Goal: Information Seeking & Learning: Compare options

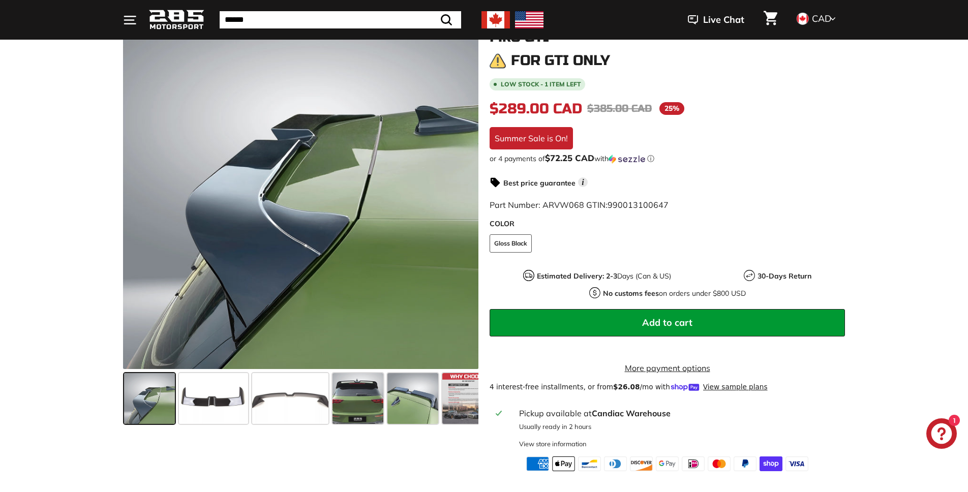
scroll to position [188, 0]
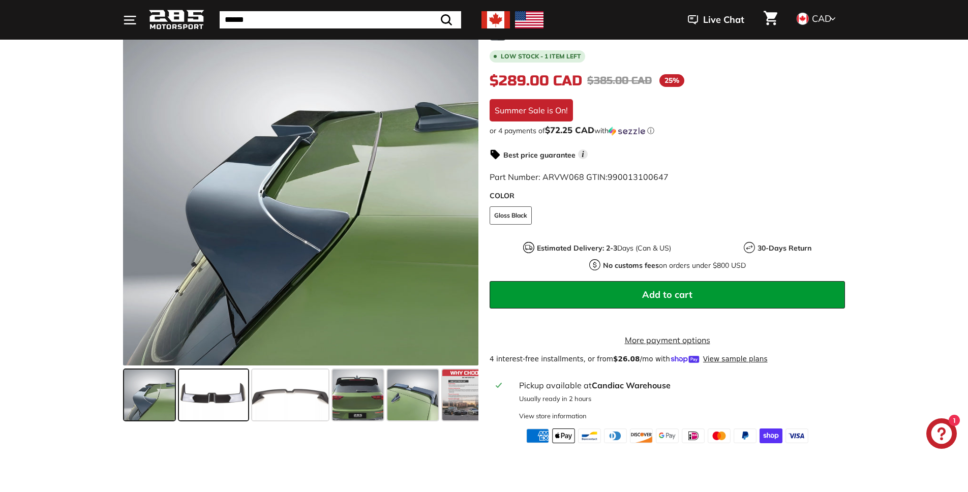
click at [224, 402] on span at bounding box center [213, 394] width 69 height 51
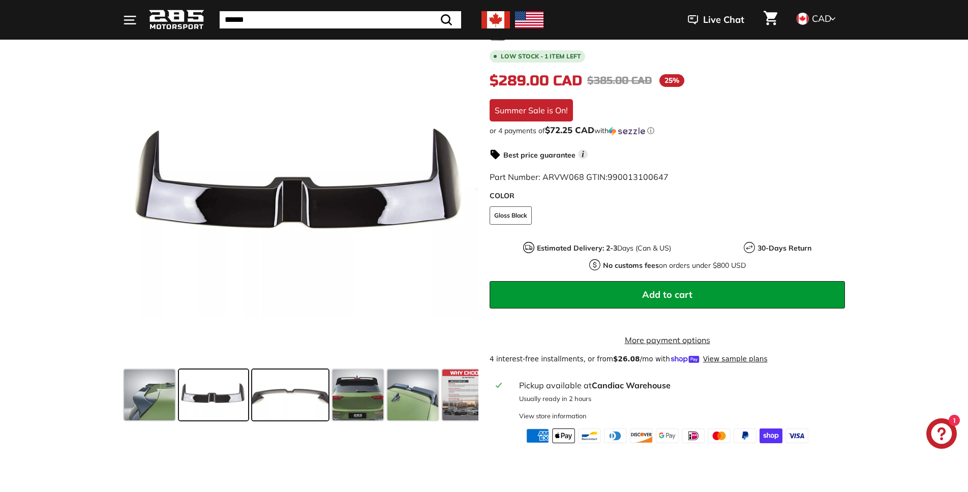
click at [262, 401] on span at bounding box center [290, 394] width 76 height 51
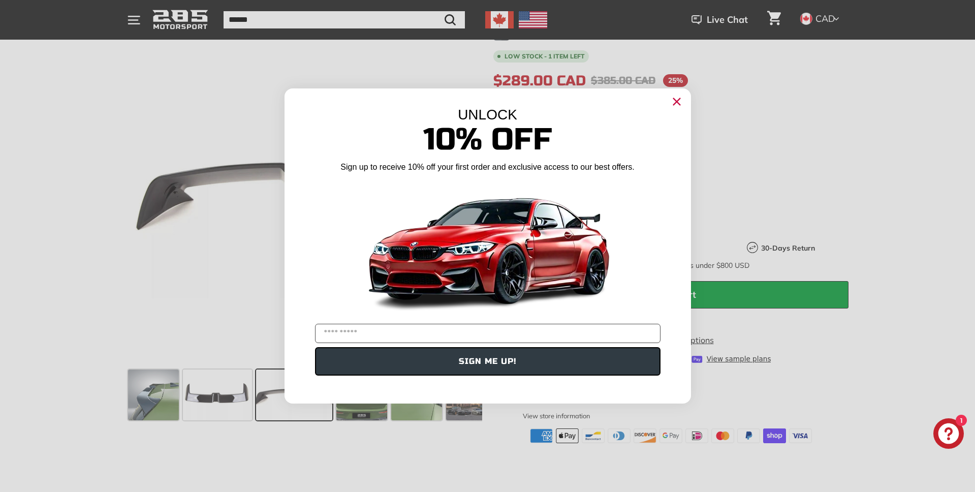
click at [329, 403] on form "UNLOCK 10% Off Sign up to receive 10% off your first order and exclusive access…" at bounding box center [488, 245] width 407 height 315
click at [673, 105] on icon "Close dialog" at bounding box center [676, 102] width 7 height 7
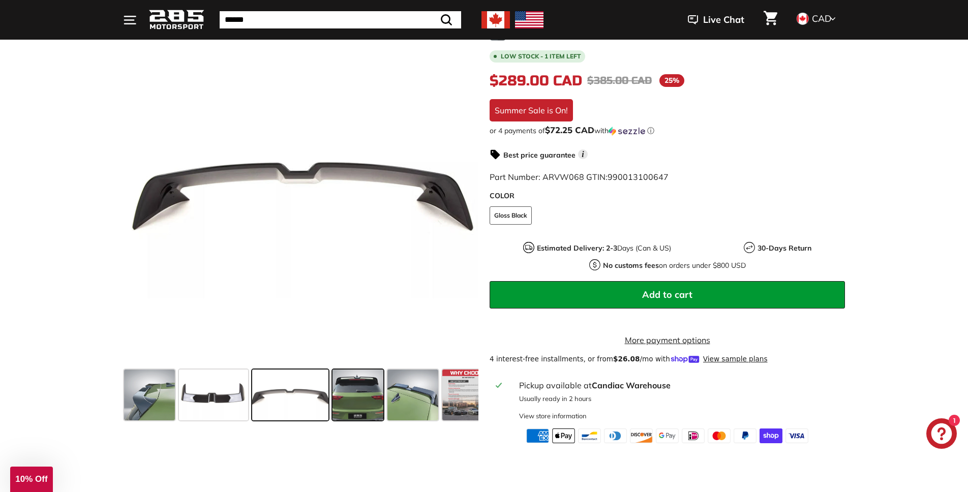
click at [354, 389] on span at bounding box center [357, 394] width 51 height 51
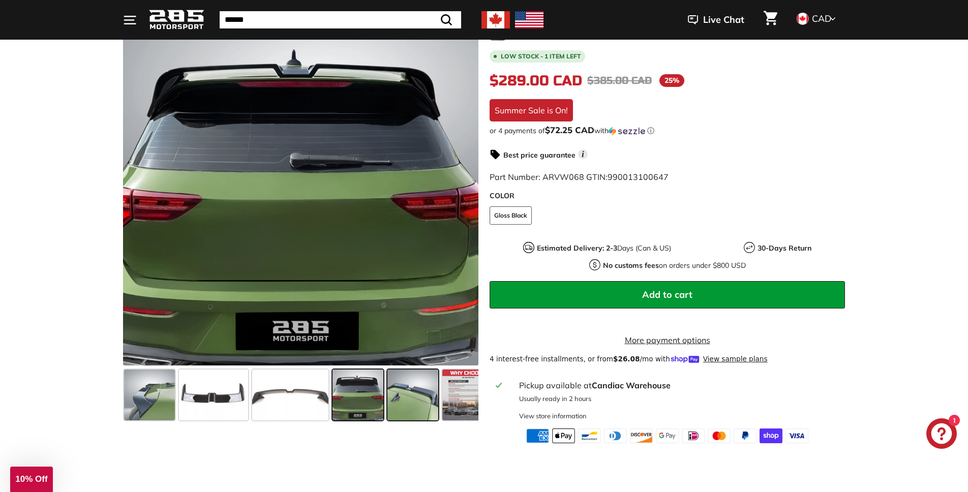
click at [397, 396] on span at bounding box center [412, 394] width 51 height 51
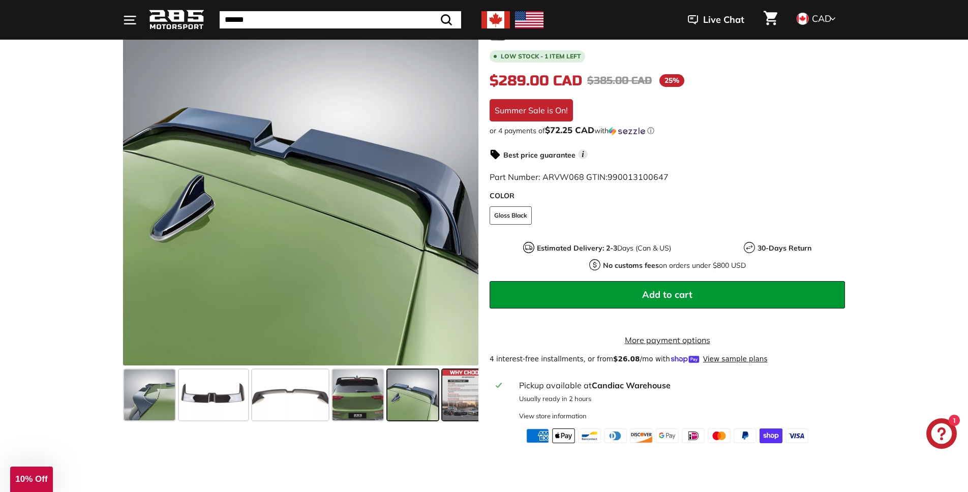
click at [446, 401] on span at bounding box center [467, 394] width 51 height 51
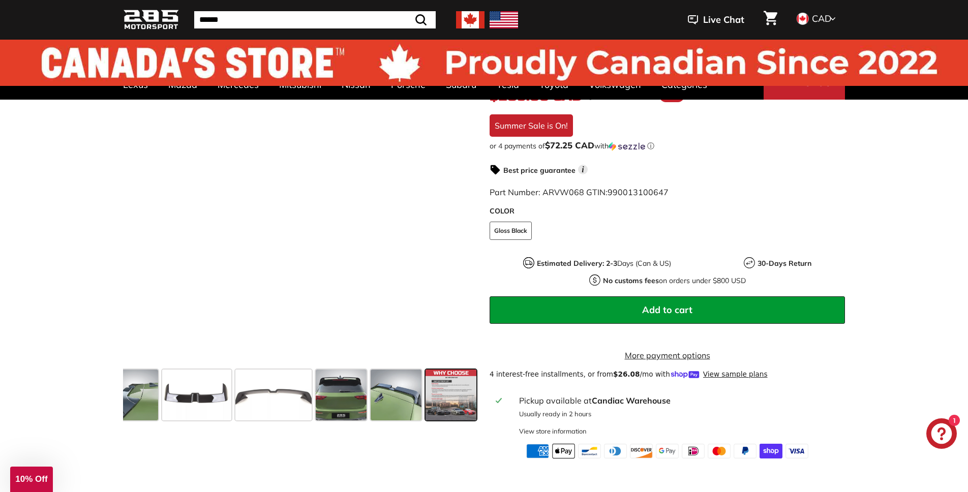
scroll to position [0, 0]
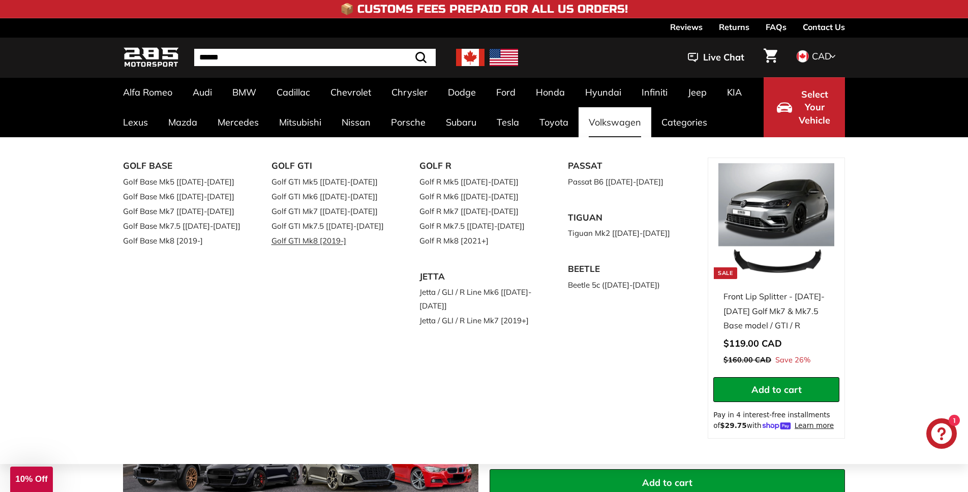
click at [307, 239] on link "Golf GTI Mk8 [2019-]" at bounding box center [331, 240] width 120 height 15
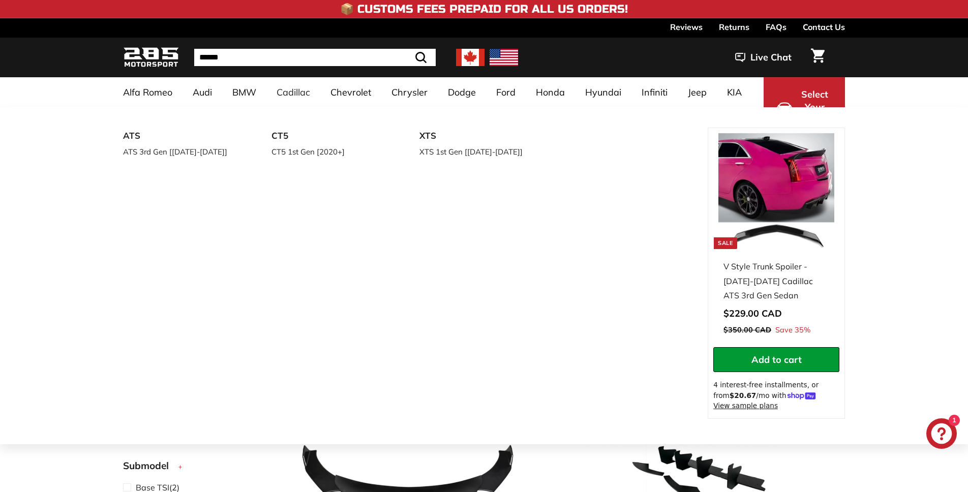
select select "**********"
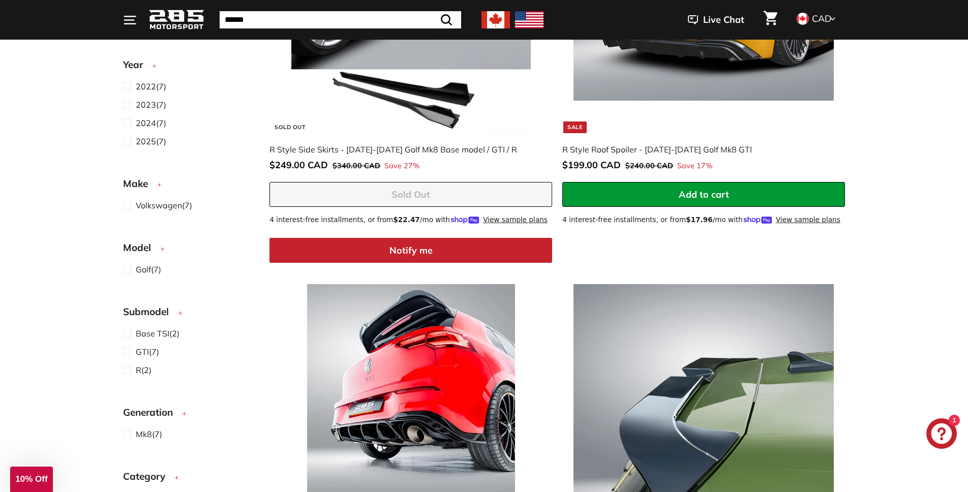
scroll to position [553, 0]
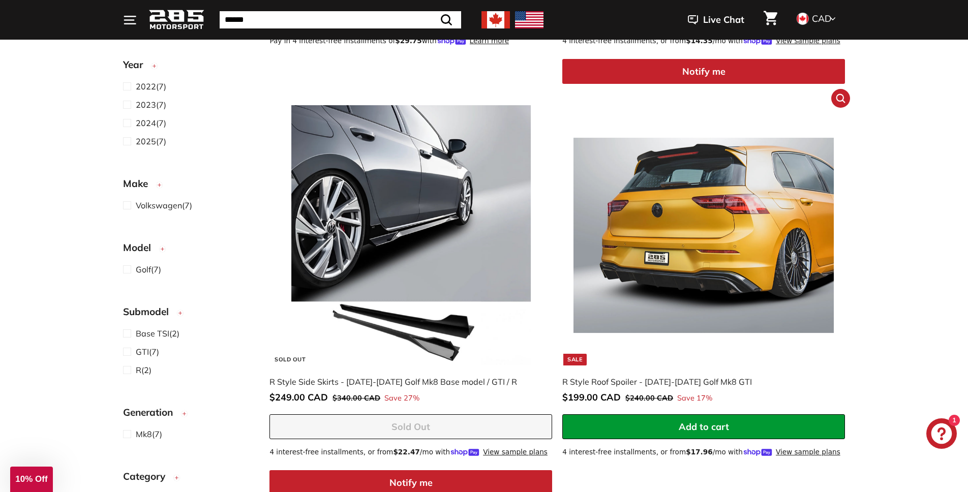
click at [716, 288] on img at bounding box center [703, 235] width 260 height 260
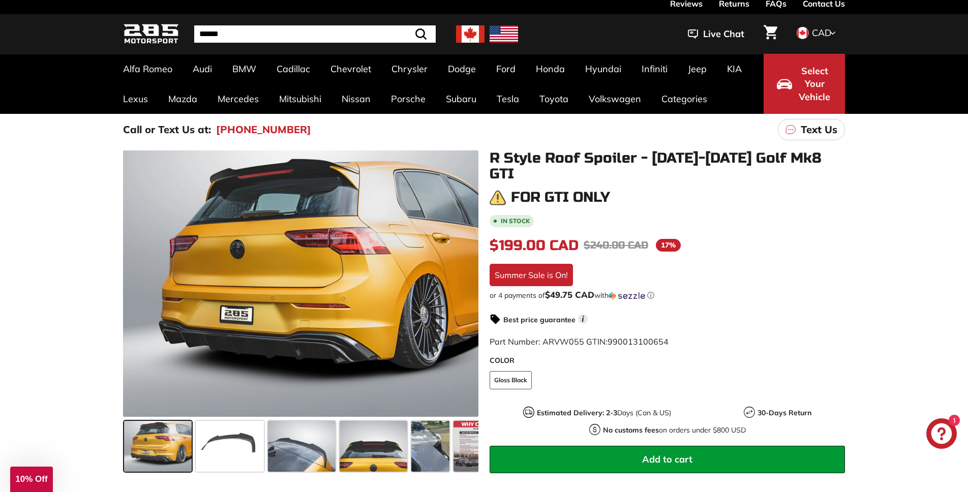
scroll to position [25, 0]
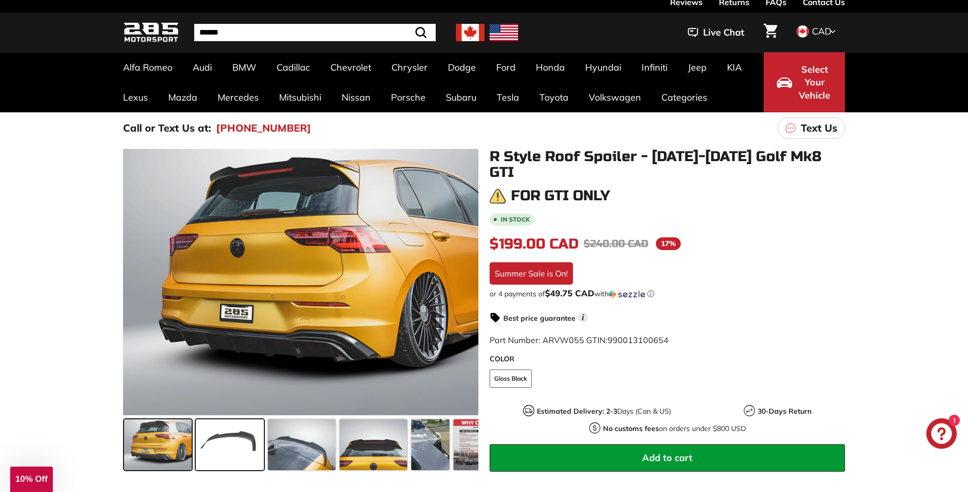
click at [218, 459] on span at bounding box center [230, 444] width 68 height 51
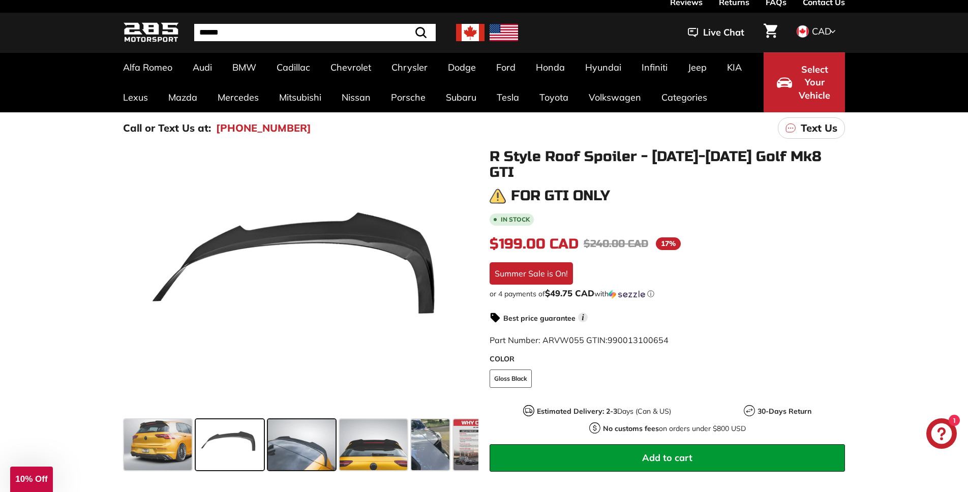
click at [297, 458] on span at bounding box center [302, 444] width 68 height 51
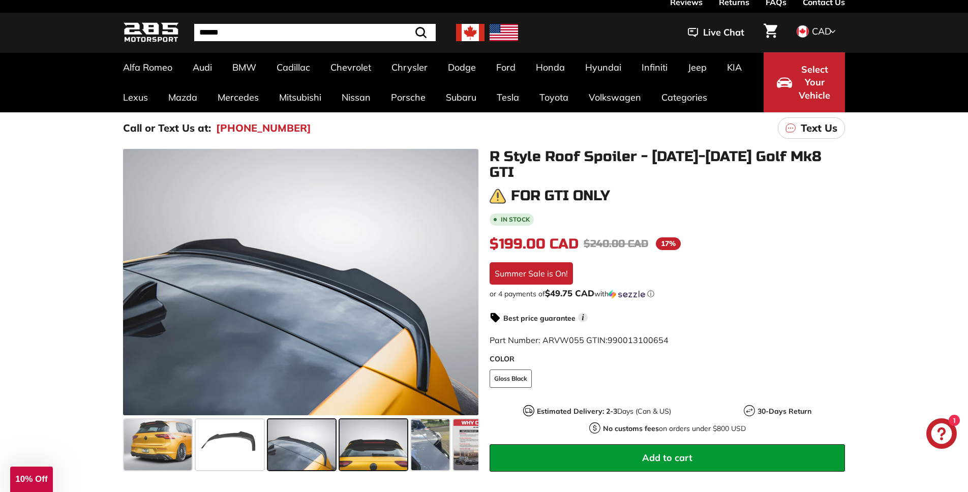
click at [342, 457] on span at bounding box center [373, 444] width 68 height 51
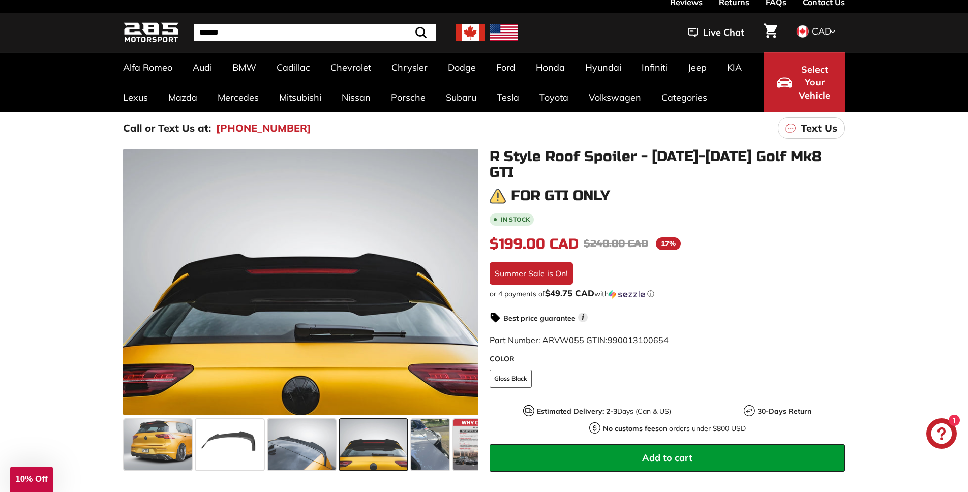
click at [408, 460] on div at bounding box center [373, 444] width 72 height 55
click at [417, 459] on span at bounding box center [430, 444] width 38 height 51
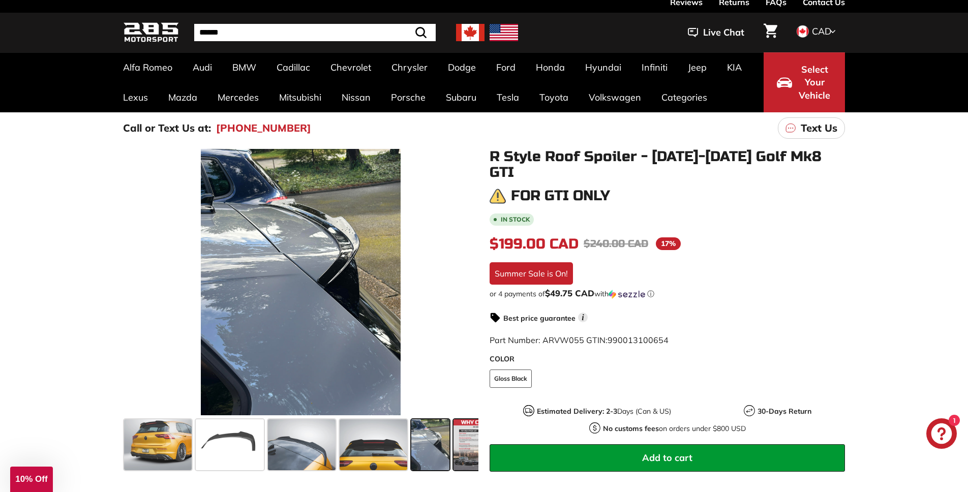
click at [473, 452] on span at bounding box center [478, 444] width 51 height 51
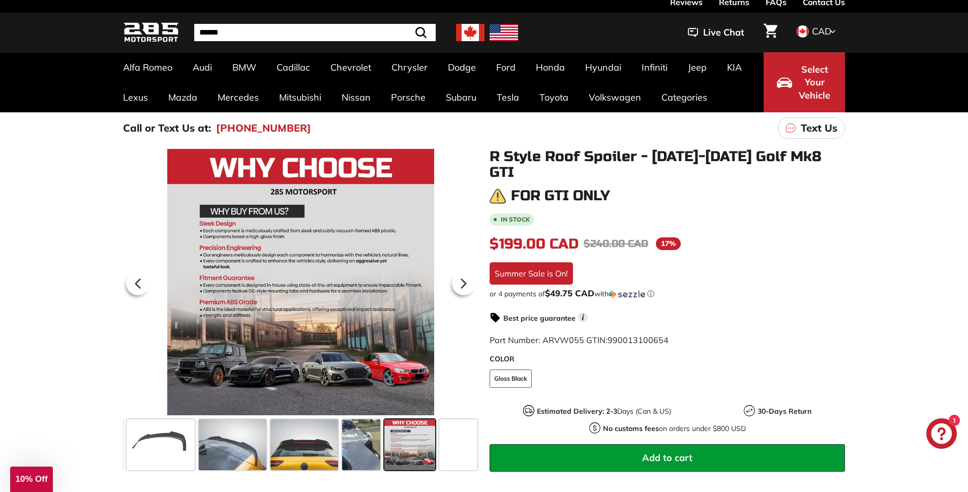
scroll to position [0, 70]
click at [467, 281] on icon at bounding box center [462, 283] width 23 height 23
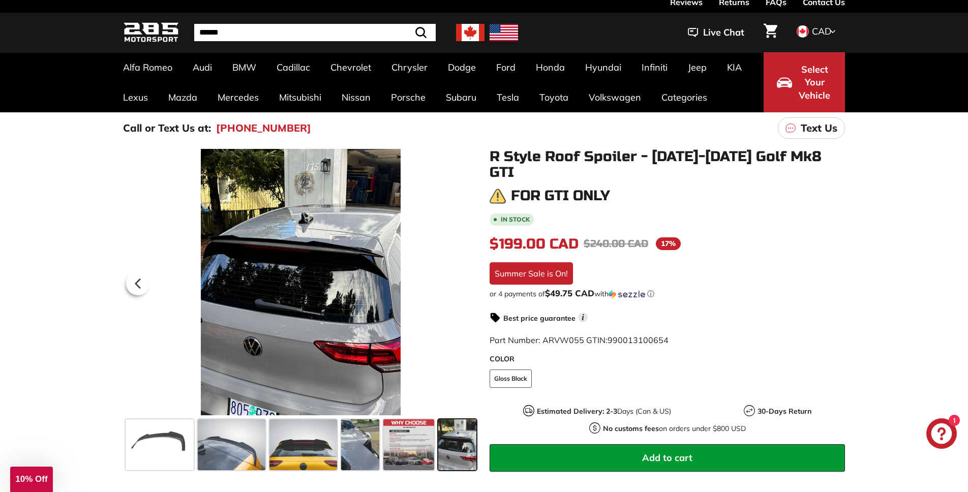
click at [467, 281] on div at bounding box center [300, 282] width 355 height 266
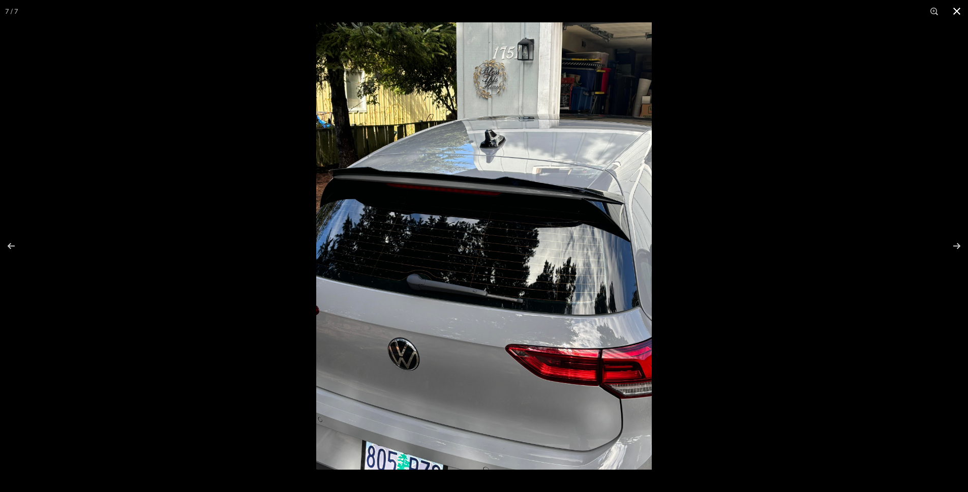
click at [959, 15] on button at bounding box center [956, 11] width 22 height 22
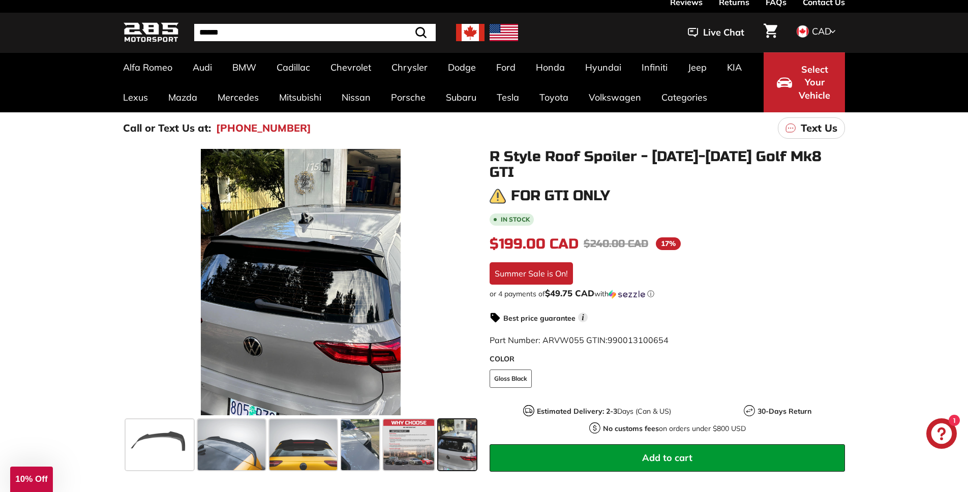
click at [21, 20] on div ". . . Site navigation . . . Site navigation 285 Motorsport Search Close .cls-1{…" at bounding box center [484, 33] width 968 height 40
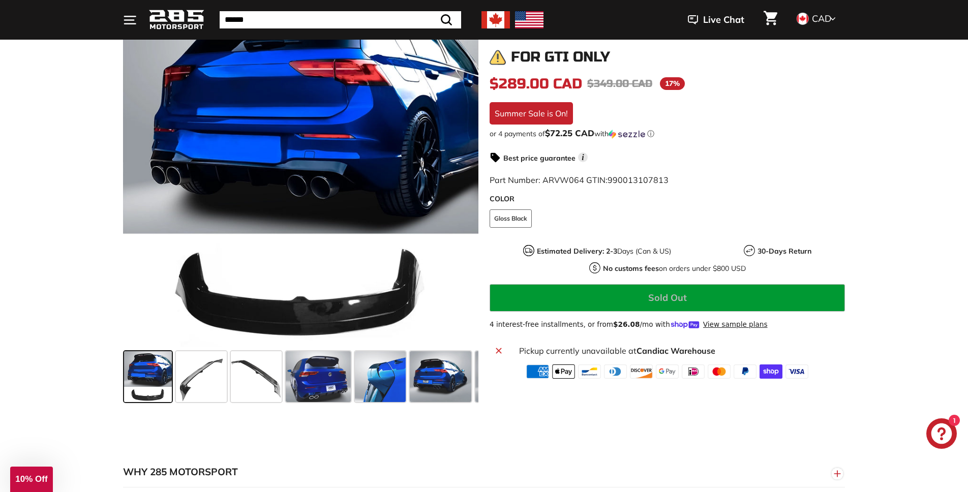
scroll to position [204, 0]
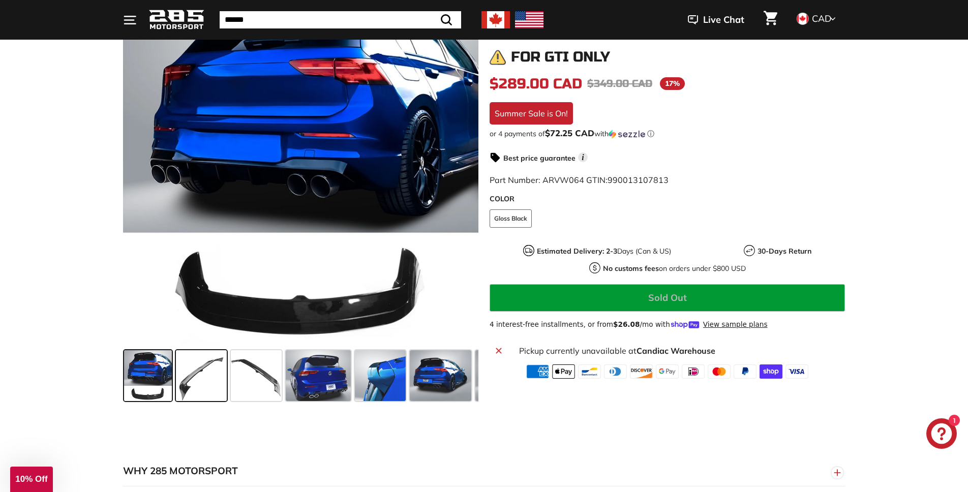
click at [199, 382] on span at bounding box center [201, 375] width 51 height 51
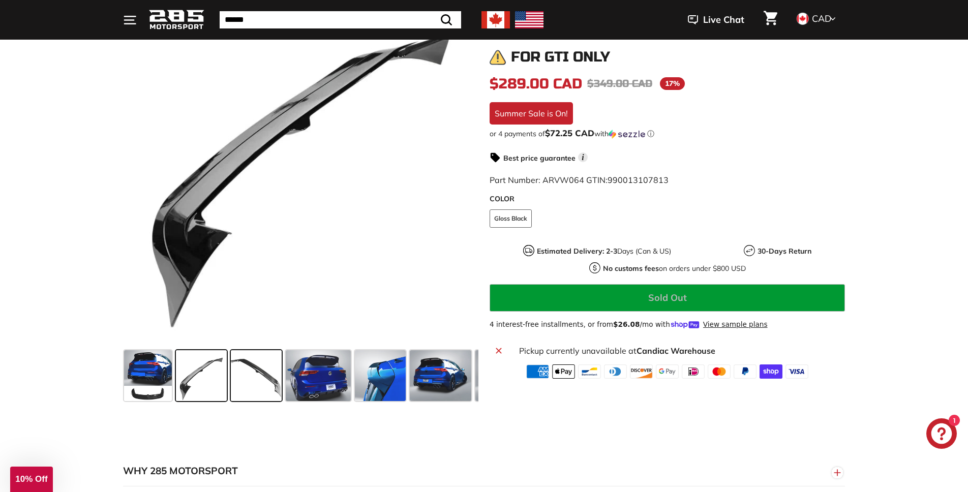
click at [234, 383] on span at bounding box center [256, 375] width 51 height 51
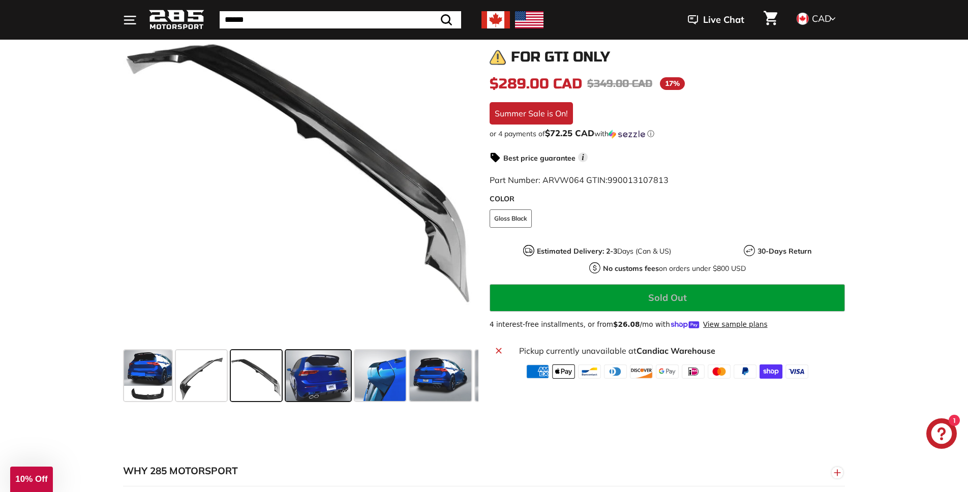
click at [290, 391] on span at bounding box center [318, 375] width 65 height 51
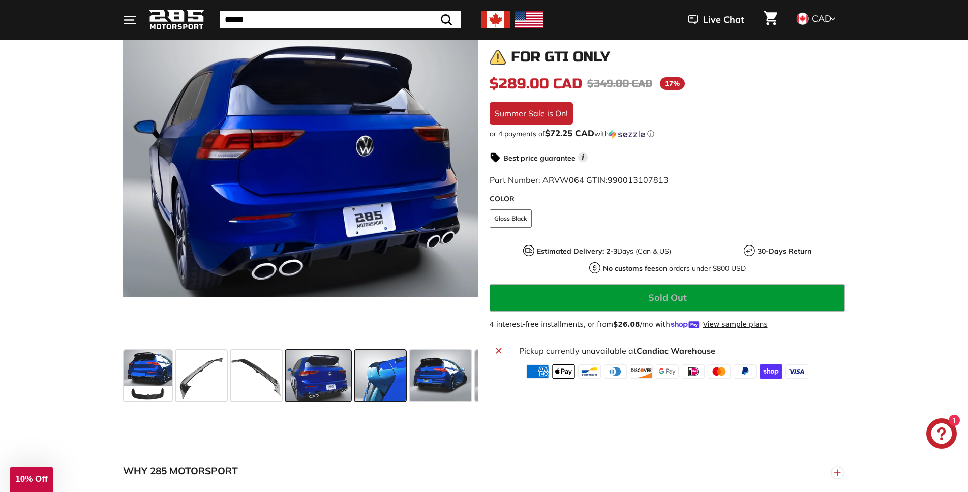
click at [382, 390] on span at bounding box center [380, 375] width 51 height 51
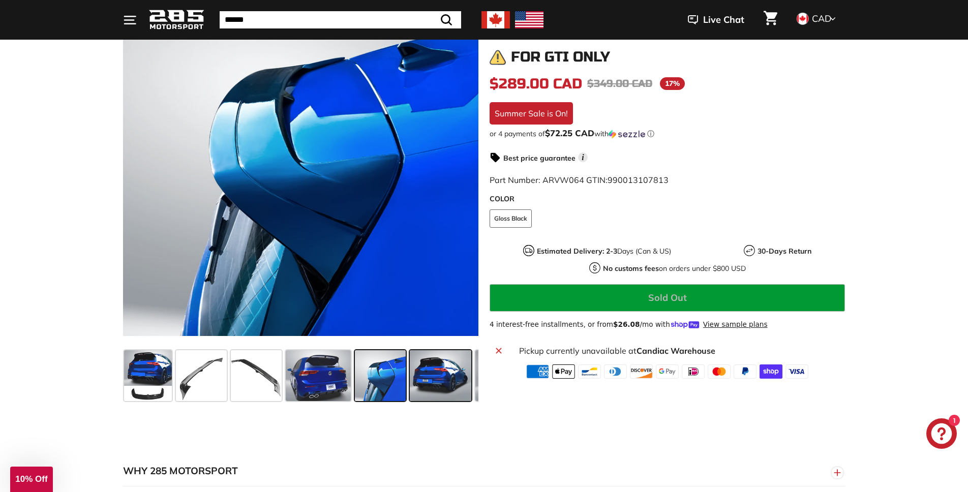
click at [421, 389] on span at bounding box center [440, 375] width 61 height 51
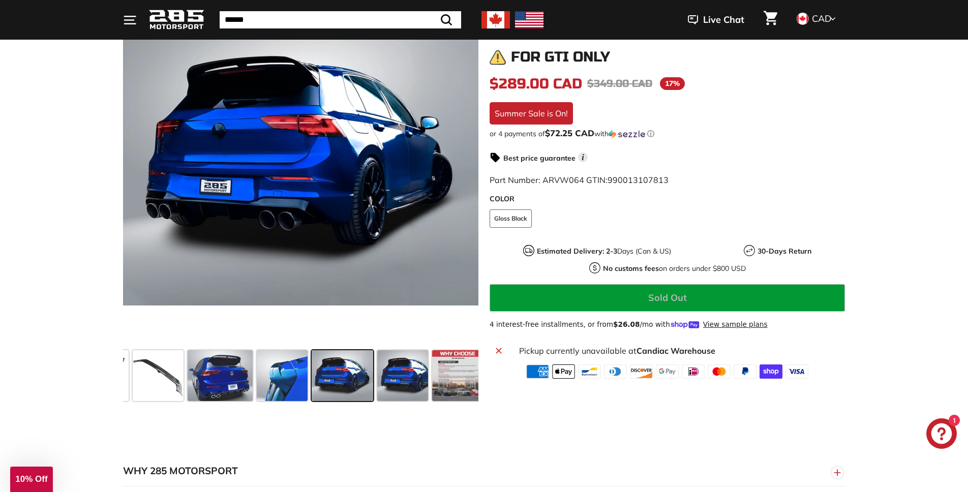
scroll to position [0, 105]
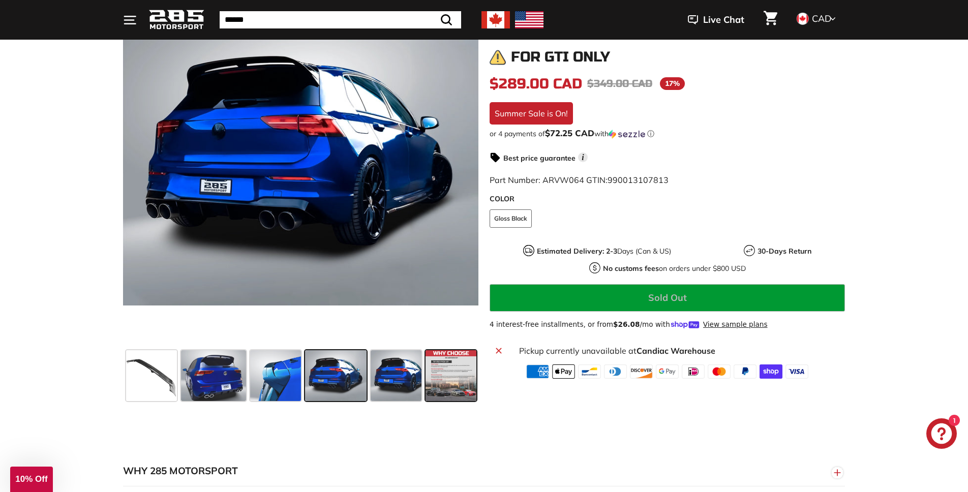
click at [450, 386] on span at bounding box center [450, 375] width 51 height 51
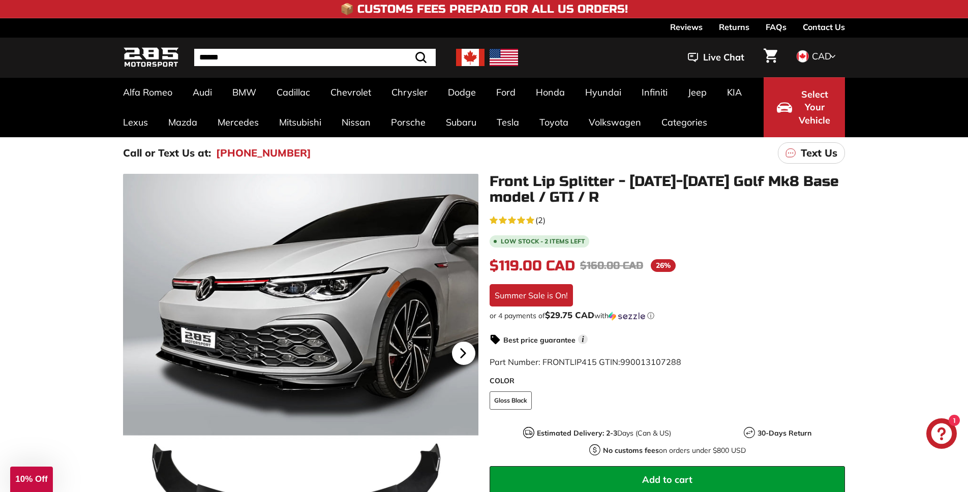
click at [466, 350] on icon at bounding box center [462, 352] width 23 height 23
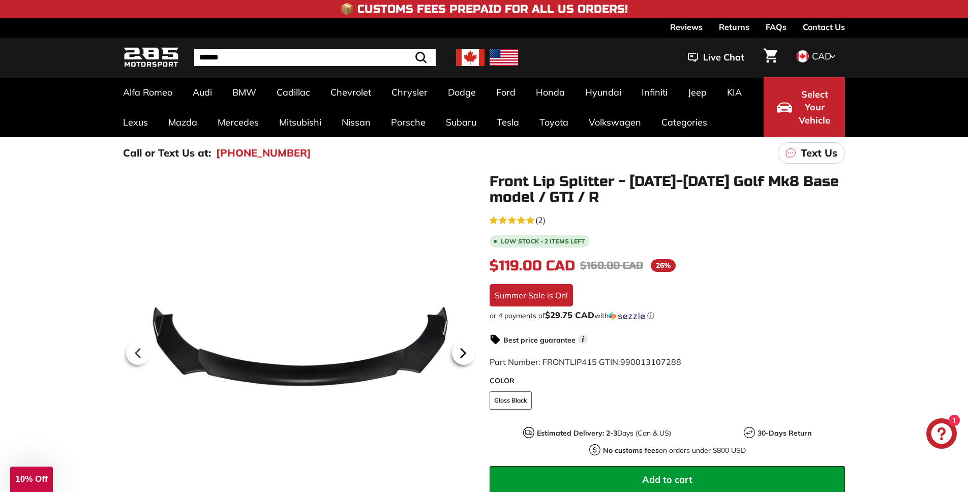
click at [464, 349] on icon at bounding box center [462, 352] width 23 height 23
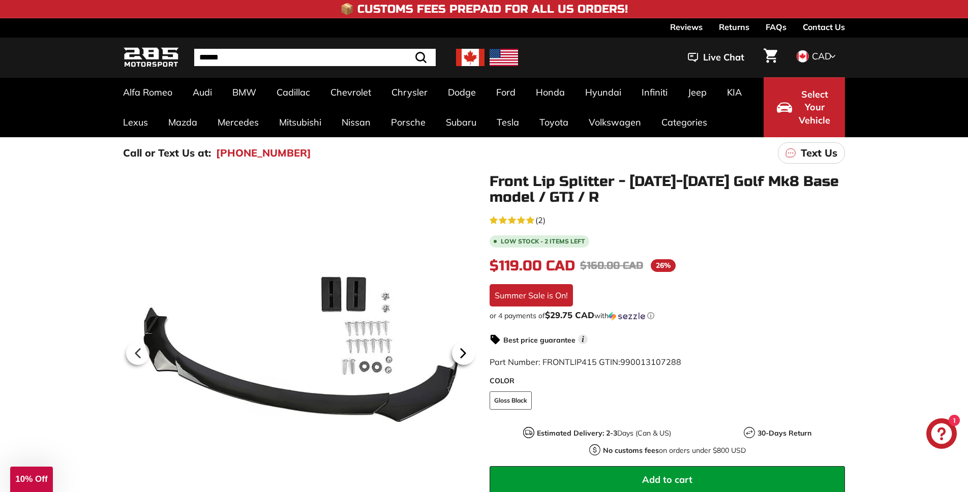
click at [464, 349] on icon at bounding box center [462, 352] width 23 height 23
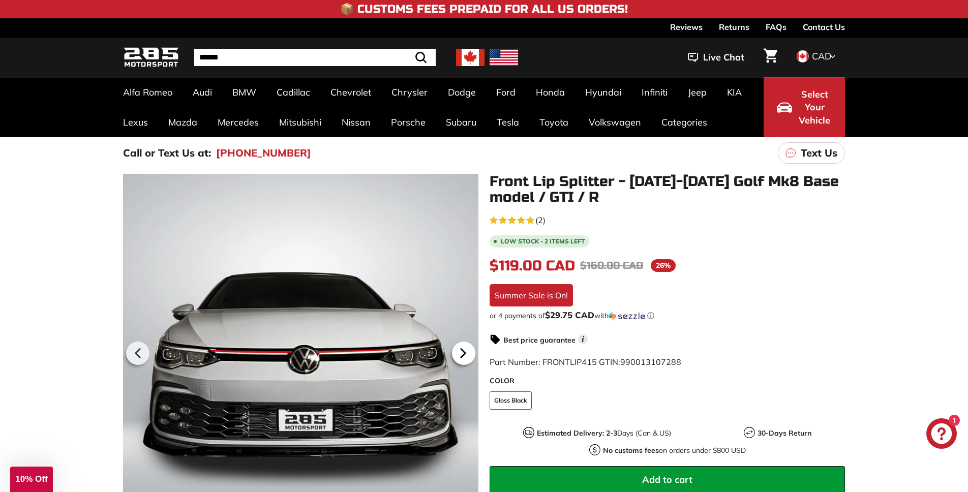
click at [464, 349] on icon at bounding box center [462, 352] width 23 height 23
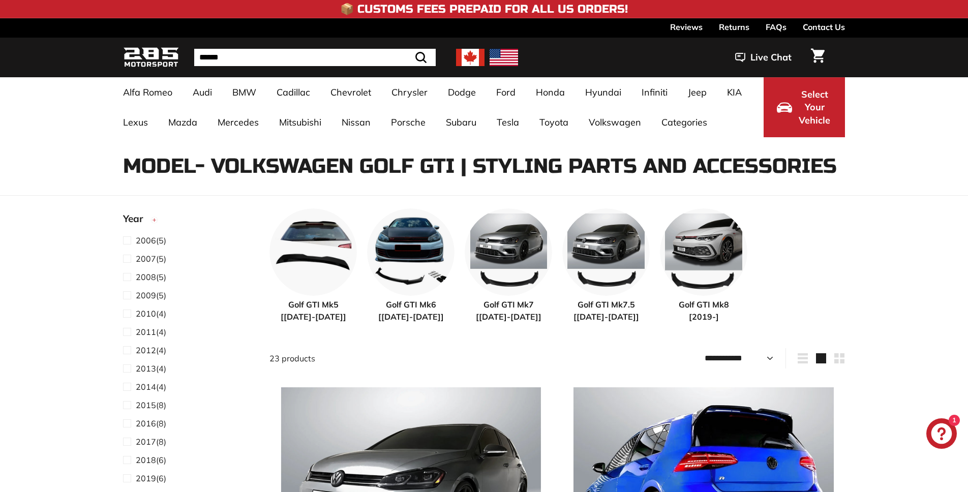
select select "**********"
click at [703, 317] on span "Golf GTI Mk8 [2019-]" at bounding box center [703, 310] width 87 height 24
